Goal: Find specific page/section: Find specific page/section

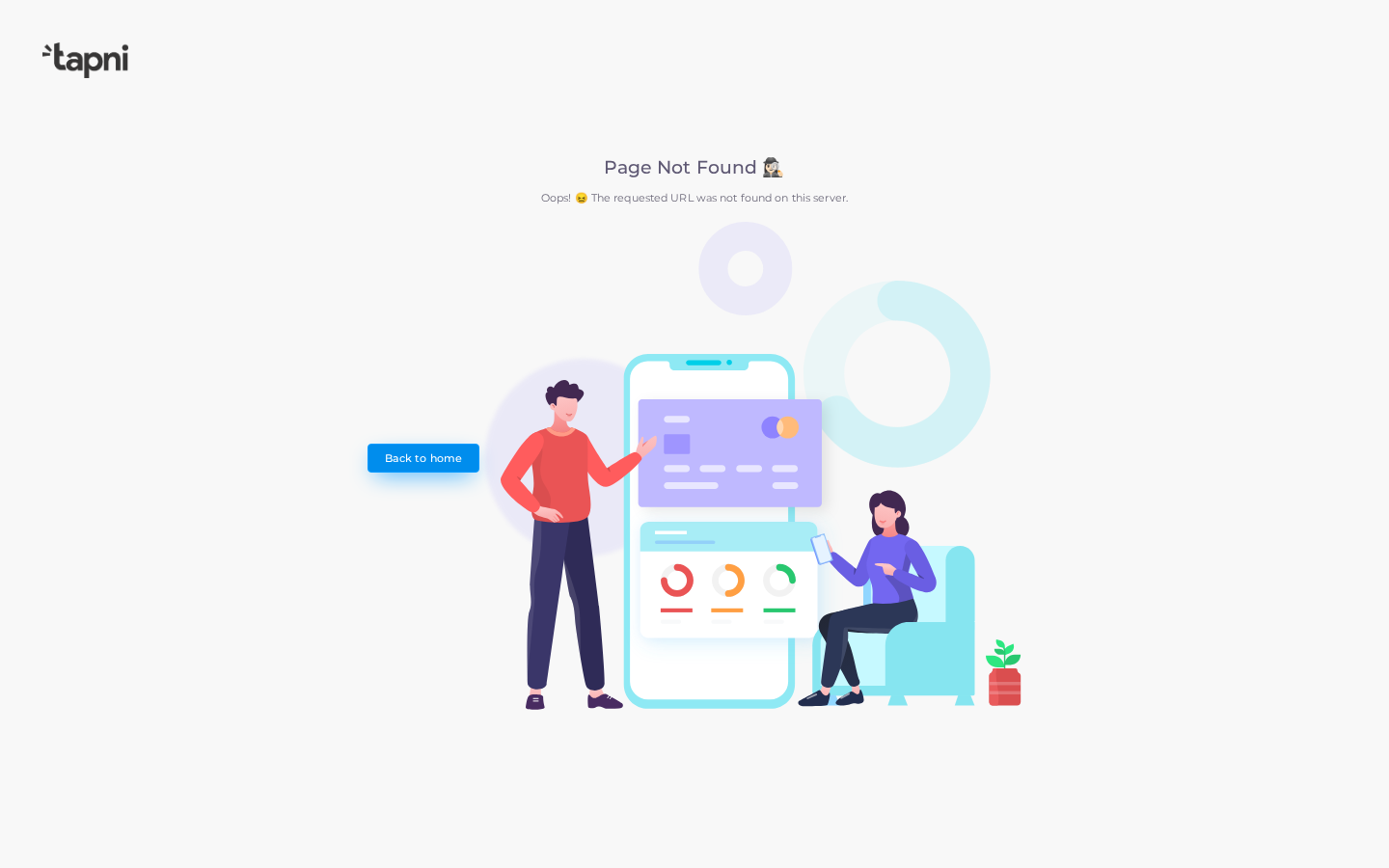
click at [416, 457] on link "Back to home" at bounding box center [423, 457] width 111 height 29
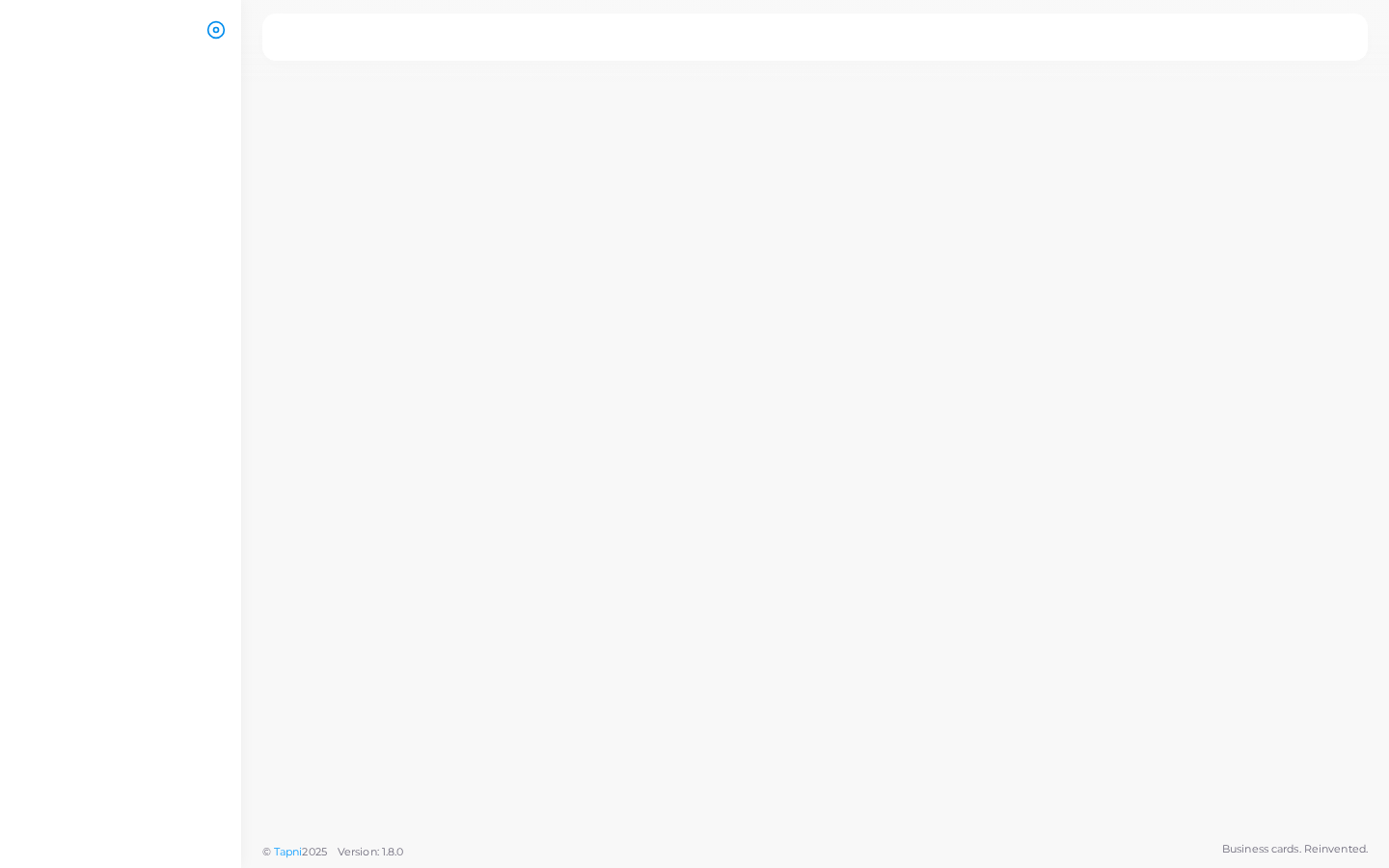
click at [214, 29] on circle at bounding box center [216, 29] width 5 height 5
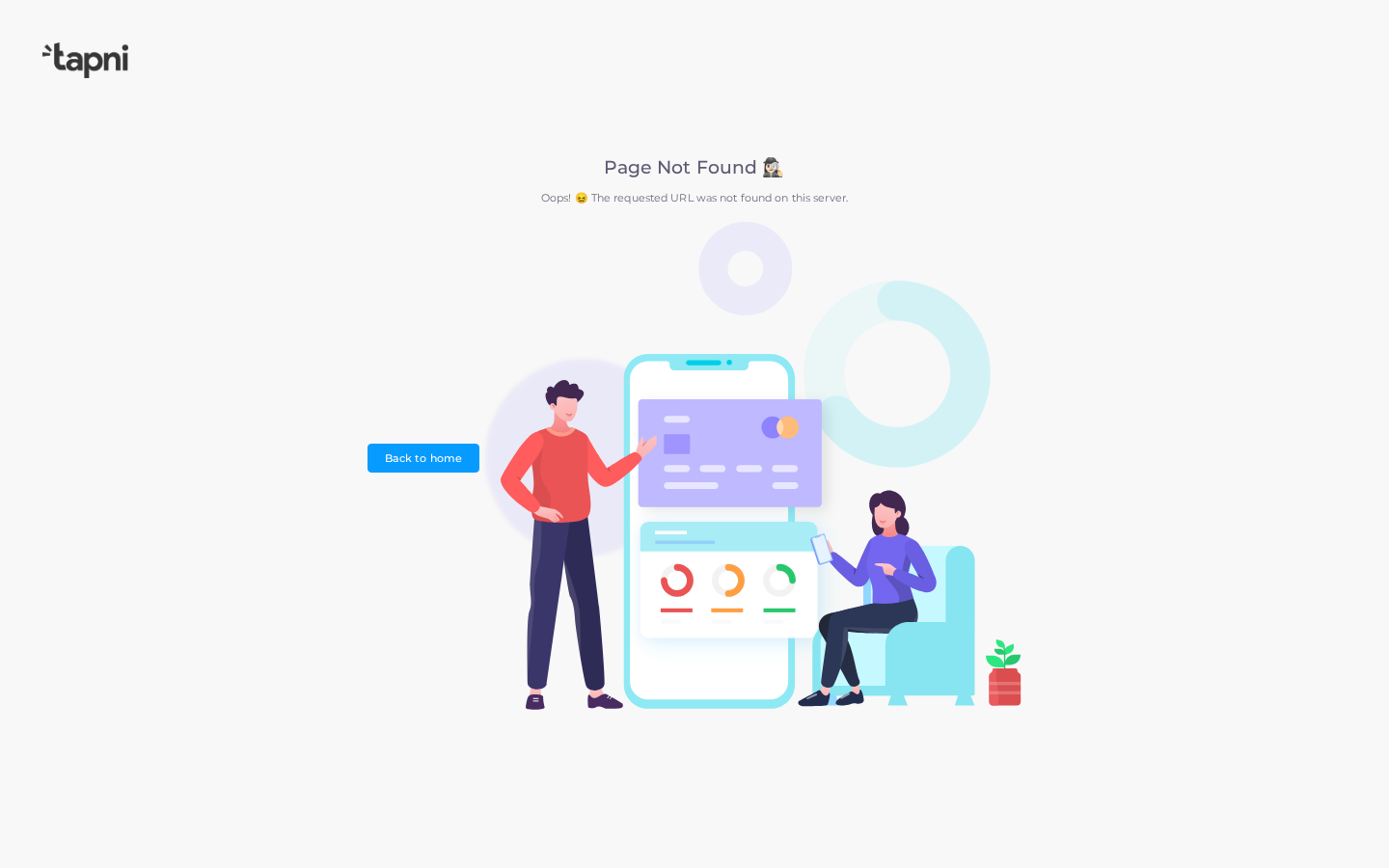
click at [422, 441] on div "Page Not Found 🕵🏻‍♀️ Oops! 😖 The requested URL was not found on this server. Ba…" at bounding box center [694, 434] width 653 height 553
click at [417, 472] on link "Back to home" at bounding box center [423, 457] width 111 height 29
